Goal: Find specific page/section: Find specific page/section

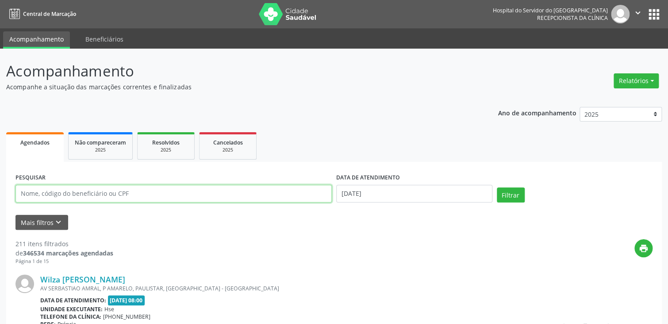
click at [218, 195] on input "text" at bounding box center [173, 194] width 316 height 18
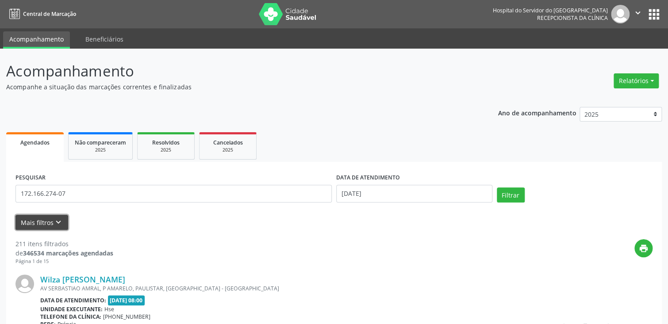
click at [57, 218] on icon "keyboard_arrow_down" at bounding box center [58, 223] width 10 height 10
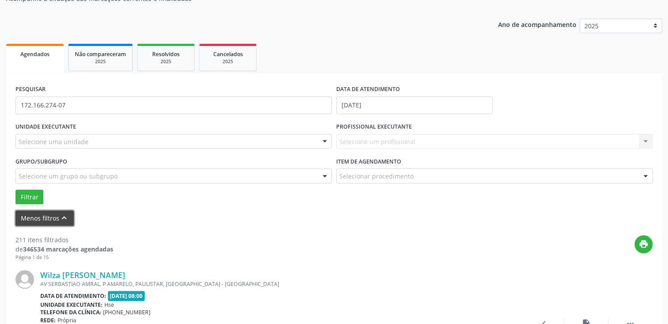
scroll to position [44, 0]
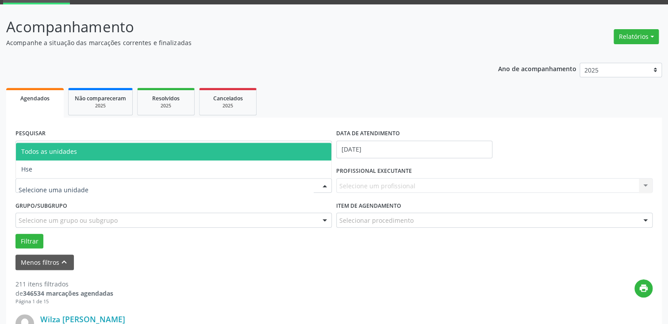
click at [323, 186] on div at bounding box center [324, 186] width 13 height 15
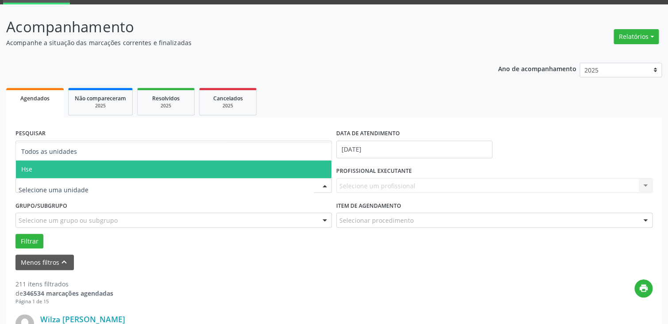
click at [318, 167] on span "Hse" at bounding box center [173, 169] width 315 height 18
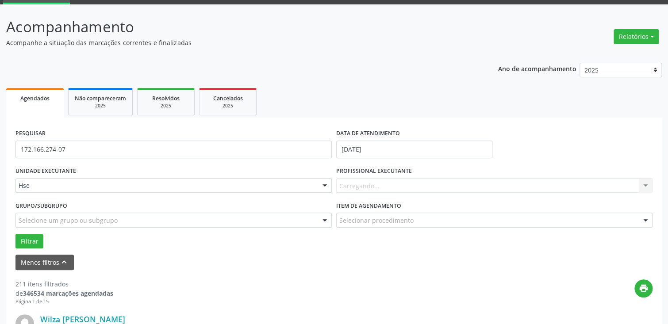
click at [325, 186] on div at bounding box center [324, 186] width 13 height 15
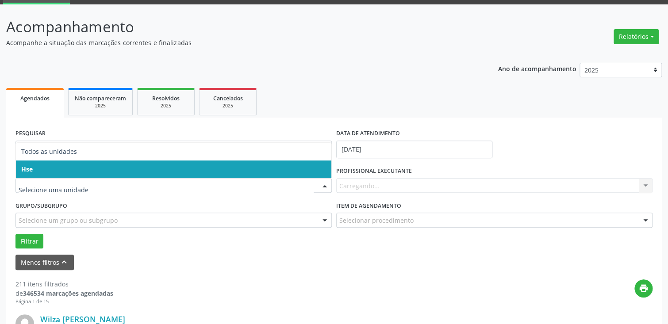
click at [320, 167] on span "Hse" at bounding box center [173, 169] width 315 height 18
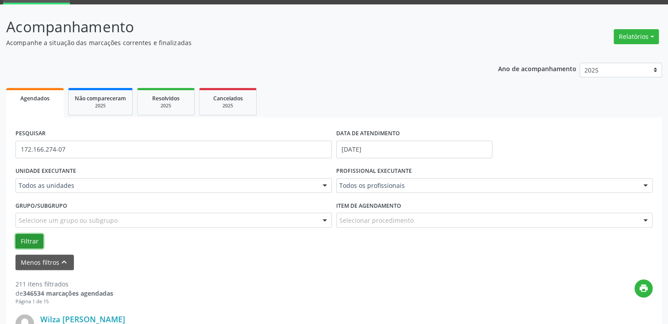
click at [27, 244] on button "Filtrar" at bounding box center [29, 241] width 28 height 15
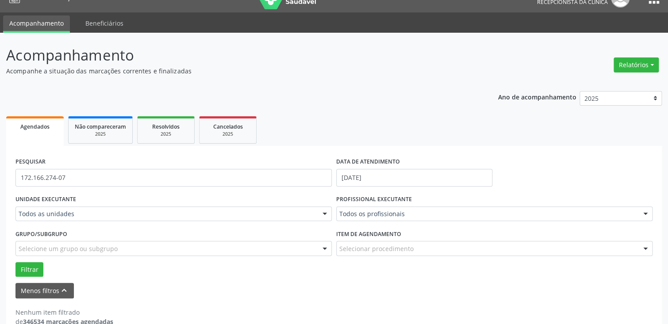
scroll to position [0, 0]
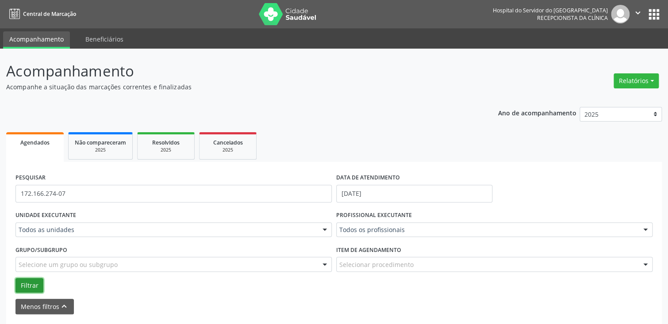
click at [29, 282] on button "Filtrar" at bounding box center [29, 285] width 28 height 15
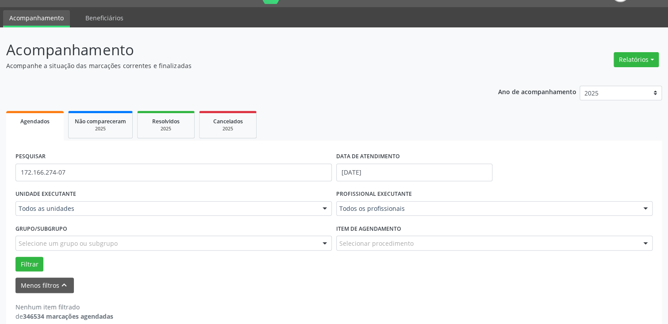
scroll to position [33, 0]
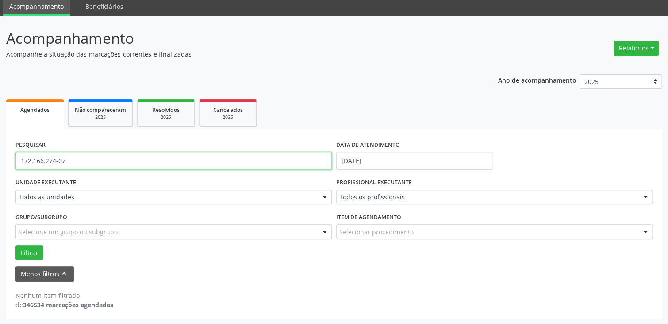
click at [100, 160] on input "172.166.274-07" at bounding box center [173, 161] width 316 height 18
type input "1"
